Goal: Task Accomplishment & Management: Manage account settings

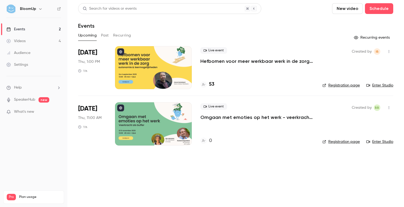
click at [175, 65] on div at bounding box center [153, 67] width 77 height 43
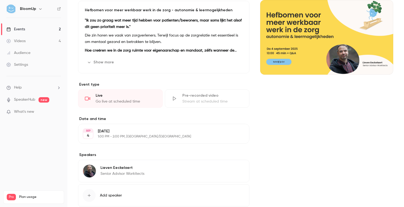
scroll to position [88, 0]
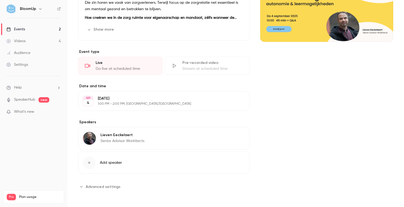
click at [90, 139] on img at bounding box center [89, 138] width 13 height 13
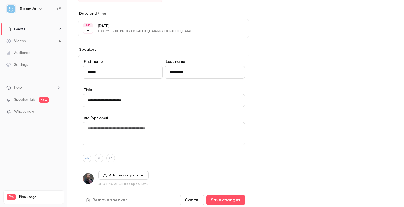
scroll to position [221, 0]
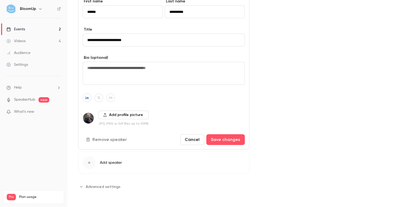
click at [114, 117] on button "Add profile picture" at bounding box center [123, 115] width 50 height 9
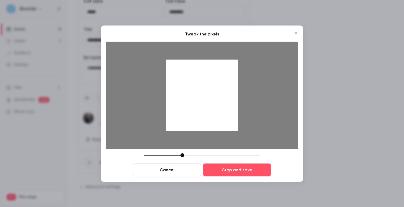
drag, startPoint x: 216, startPoint y: 107, endPoint x: 217, endPoint y: 139, distance: 32.0
click at [217, 139] on div at bounding box center [202, 96] width 192 height 108
click at [230, 172] on button "Crop and save" at bounding box center [237, 170] width 68 height 13
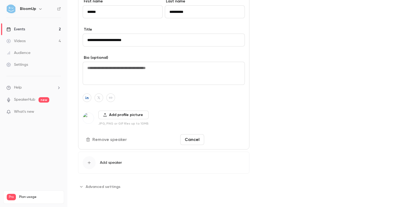
click at [223, 142] on button "Save changes" at bounding box center [225, 140] width 38 height 11
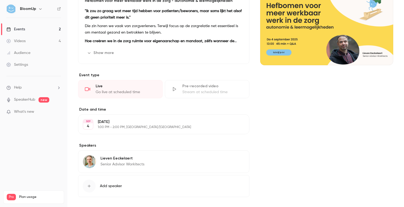
scroll to position [0, 0]
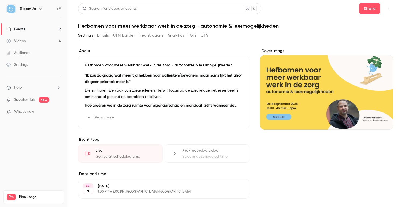
click at [24, 26] on link "Events 2" at bounding box center [33, 29] width 67 height 12
